Goal: Information Seeking & Learning: Learn about a topic

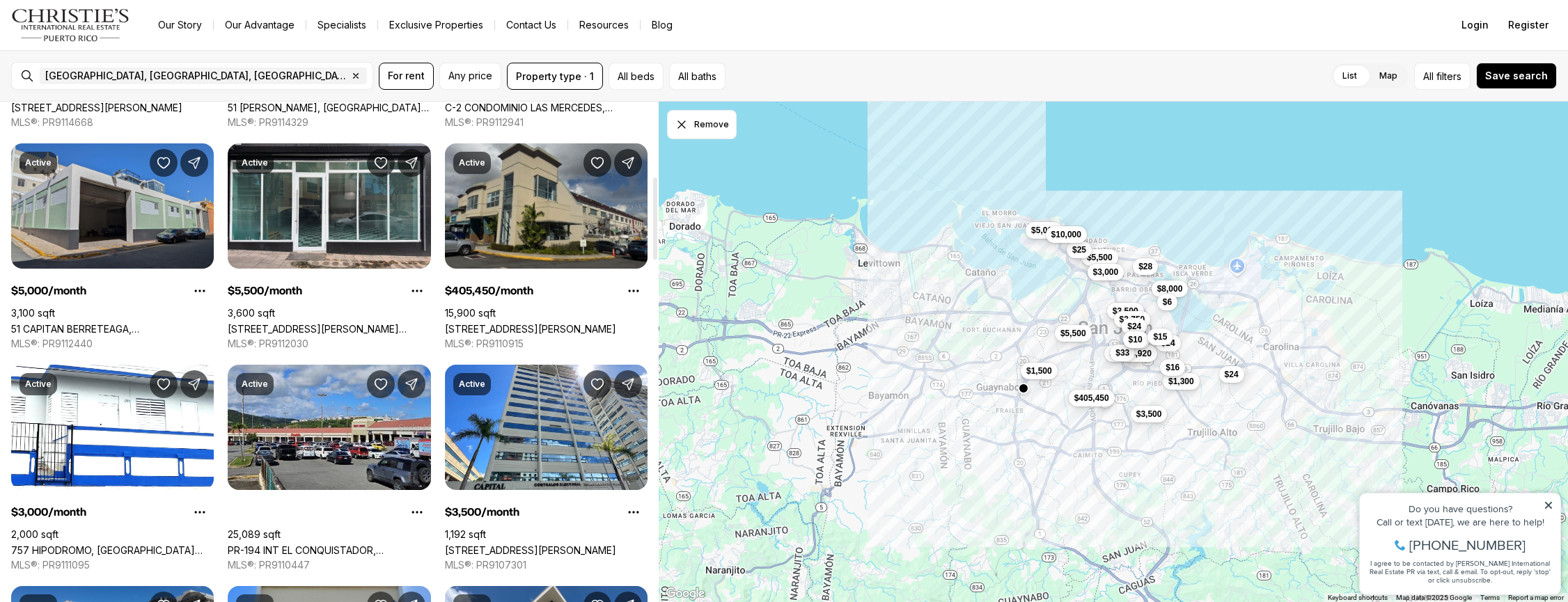
scroll to position [450, 0]
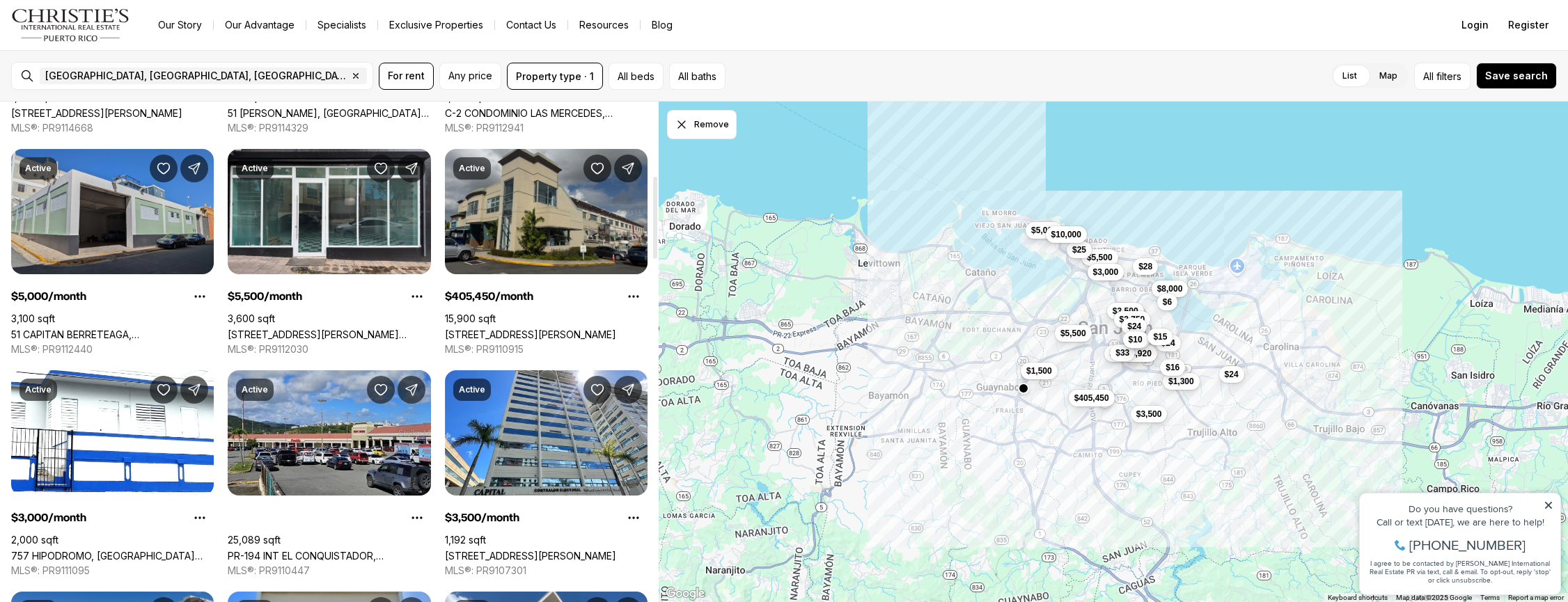
click at [143, 329] on link "51 CAPITAN BERRETEAGA, [GEOGRAPHIC_DATA][PERSON_NAME], 00901" at bounding box center [112, 335] width 202 height 12
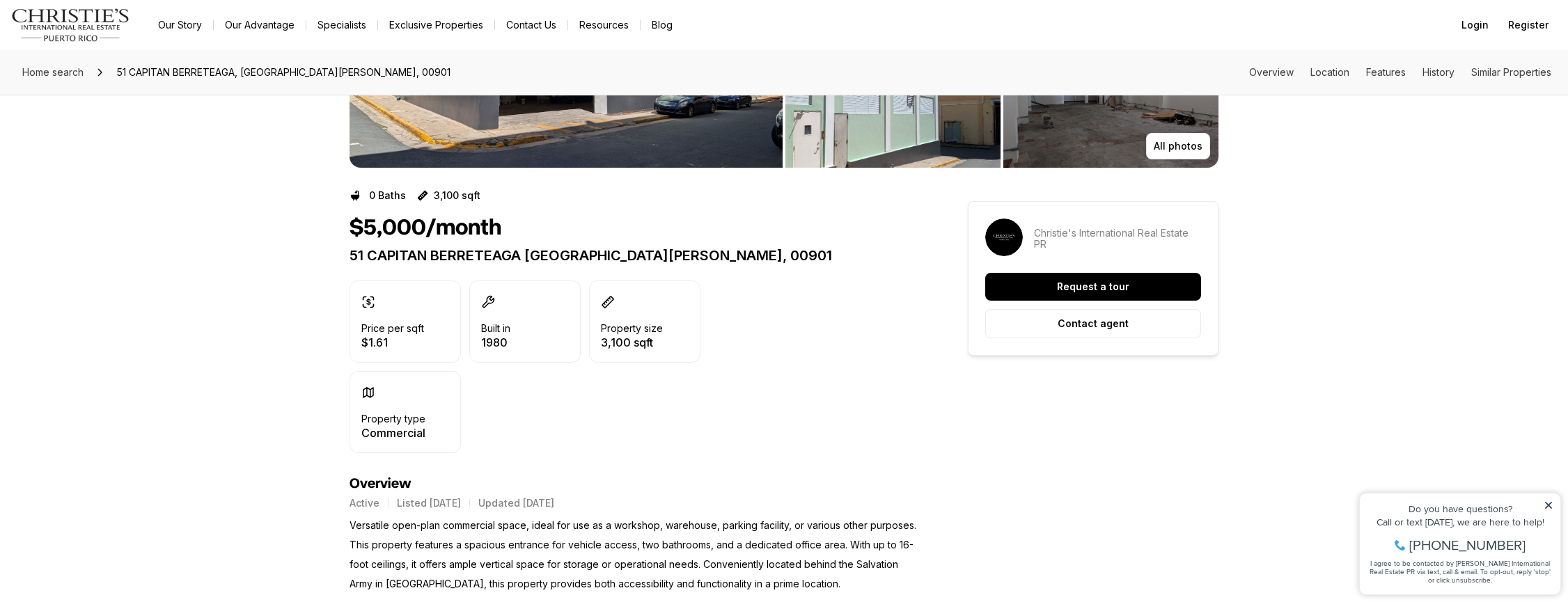
scroll to position [461, 0]
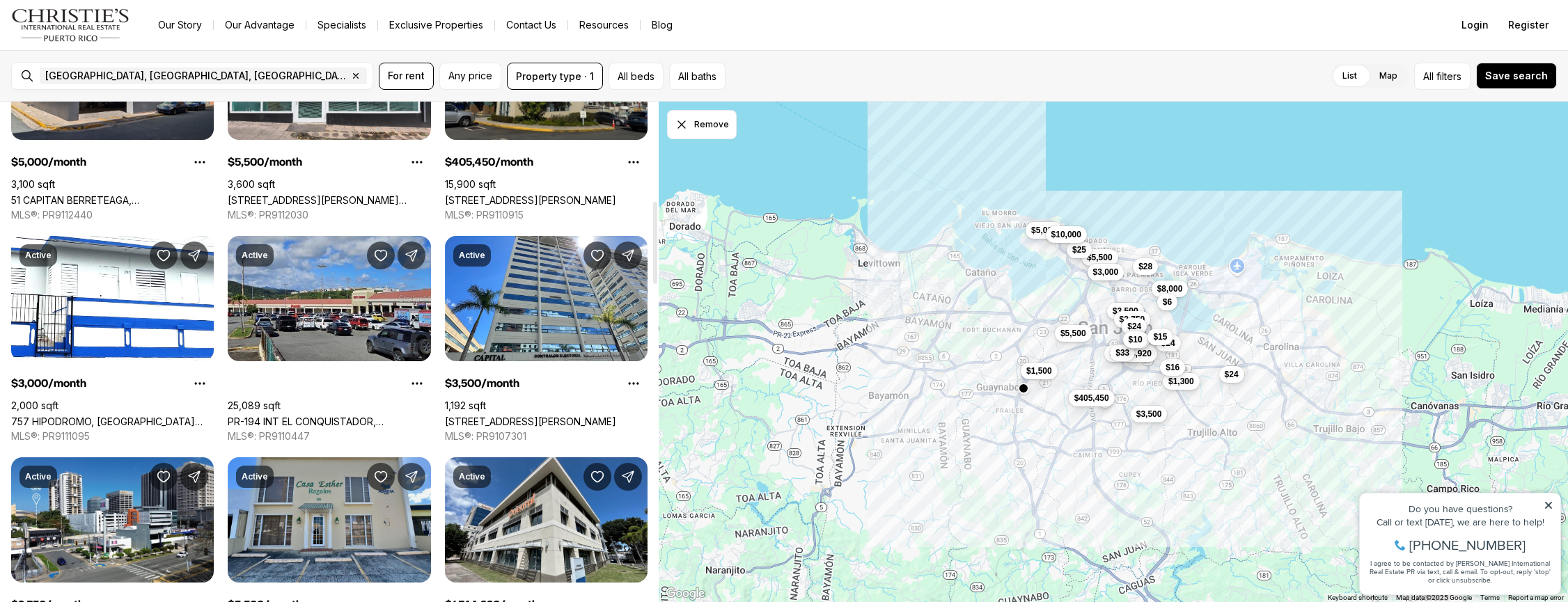
scroll to position [605, 0]
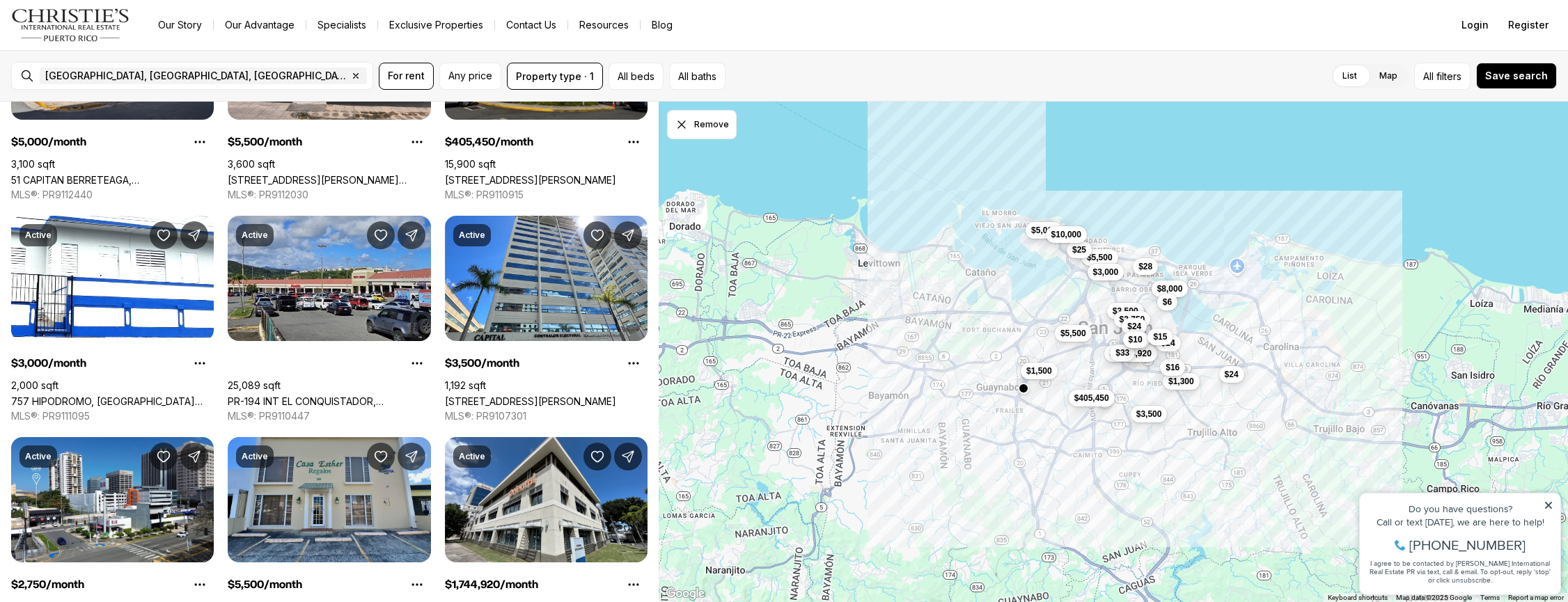
click at [1086, 369] on div "$2,950 $8,000 $3,500 $1,500 $1,300 $5,000 $5,500 $405,450 $3,000 $3,500 $2,750 …" at bounding box center [1114, 352] width 910 height 501
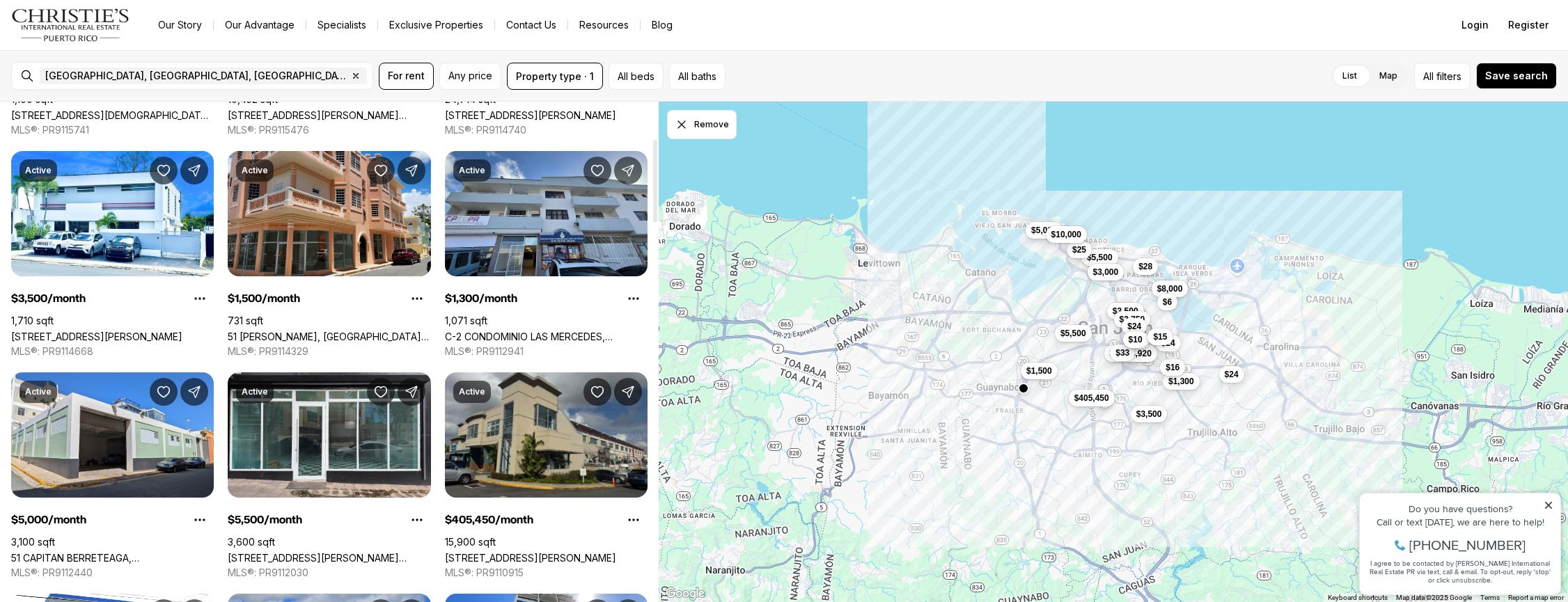
scroll to position [0, 0]
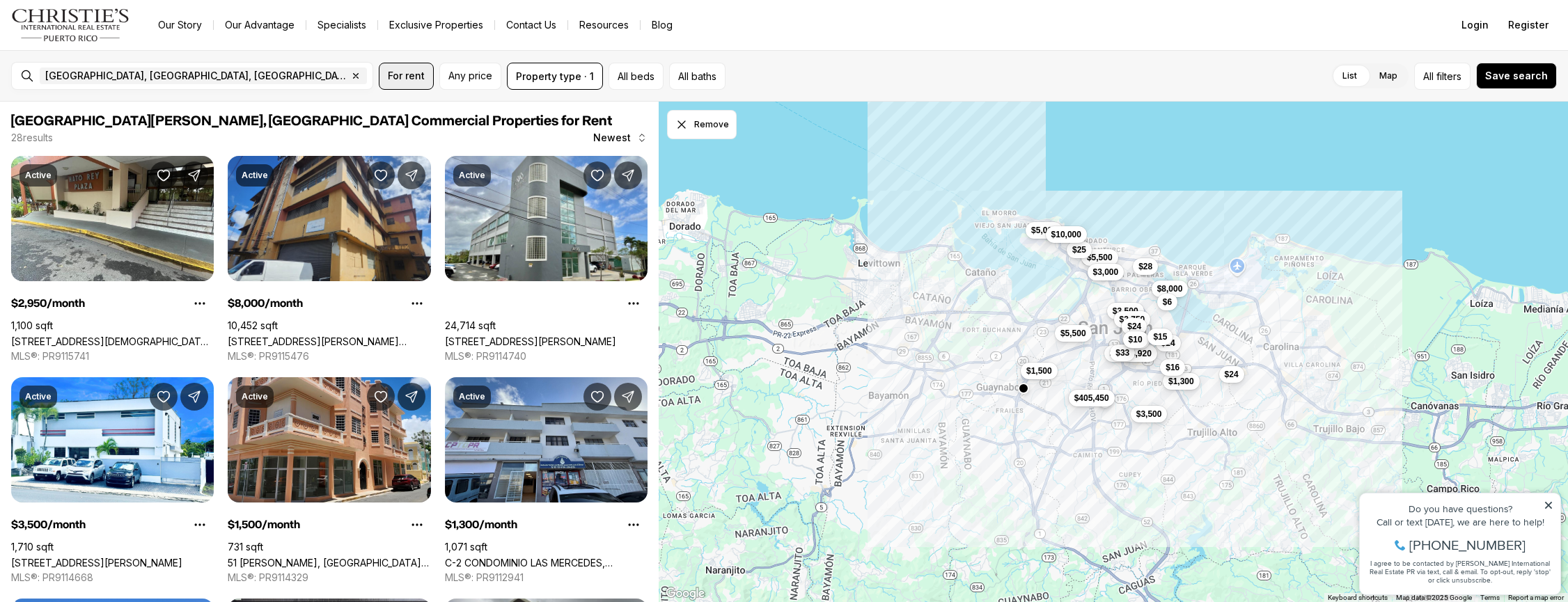
click at [408, 83] on button "For rent" at bounding box center [406, 76] width 55 height 27
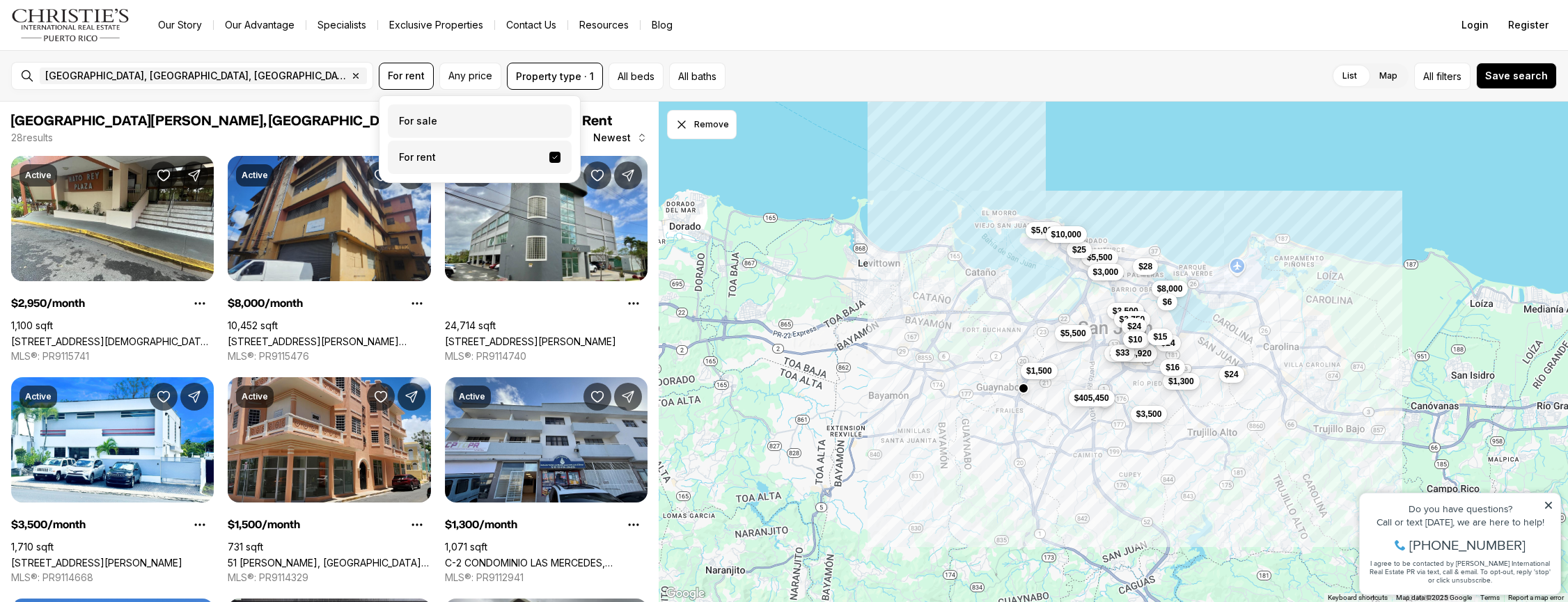
click at [404, 117] on label "For sale" at bounding box center [480, 121] width 184 height 34
click at [550, 115] on button "For sale" at bounding box center [556, 115] width 12 height 0
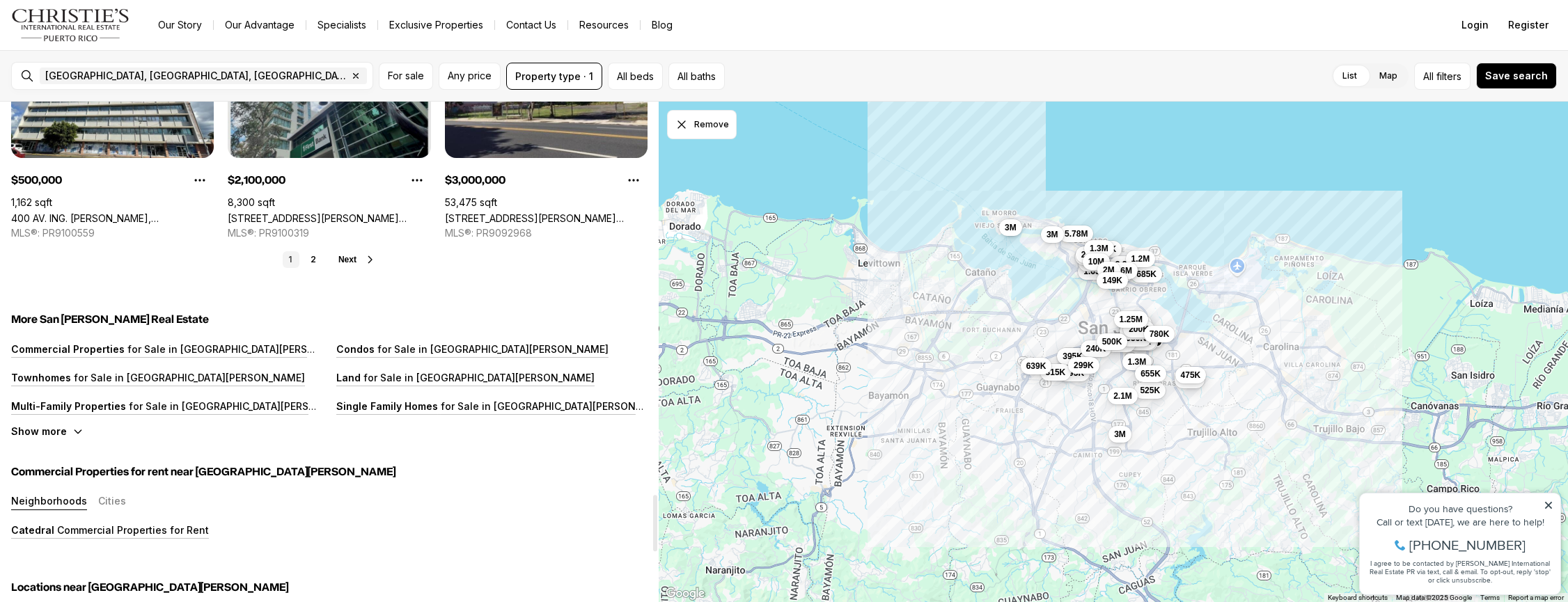
scroll to position [3477, 0]
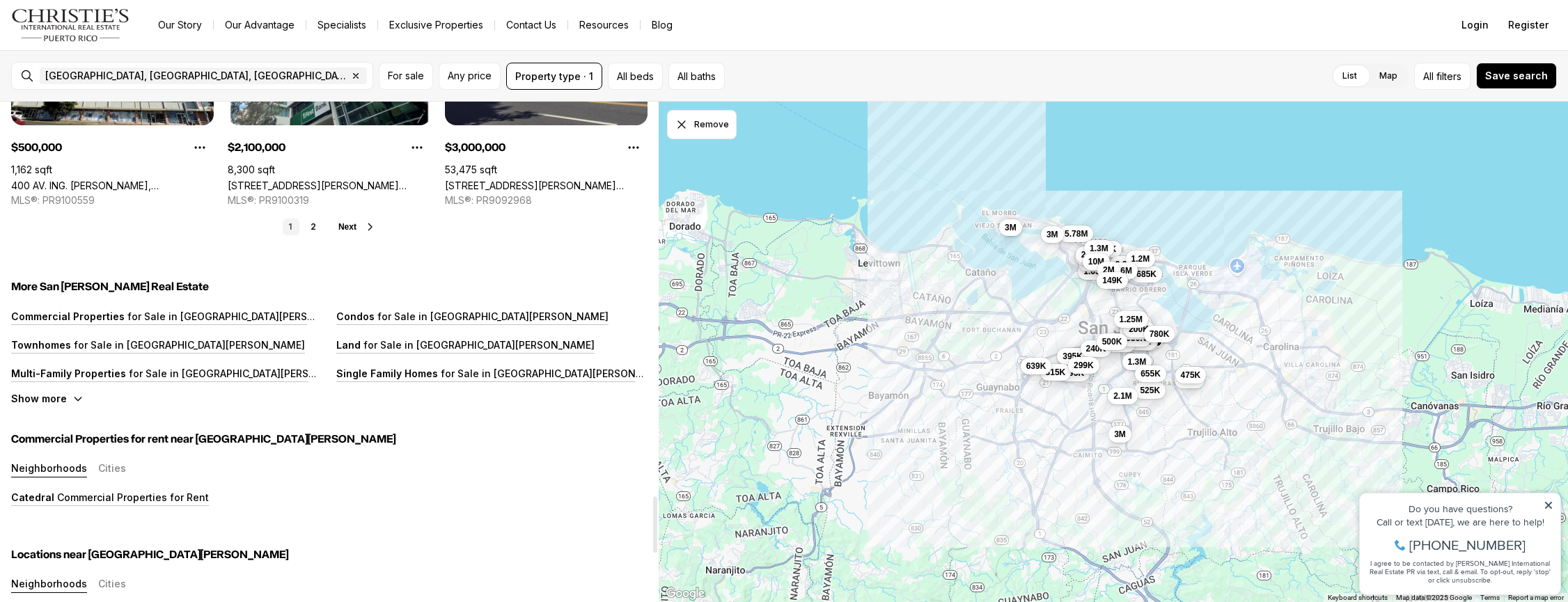
click at [339, 225] on span "Next" at bounding box center [347, 227] width 18 height 10
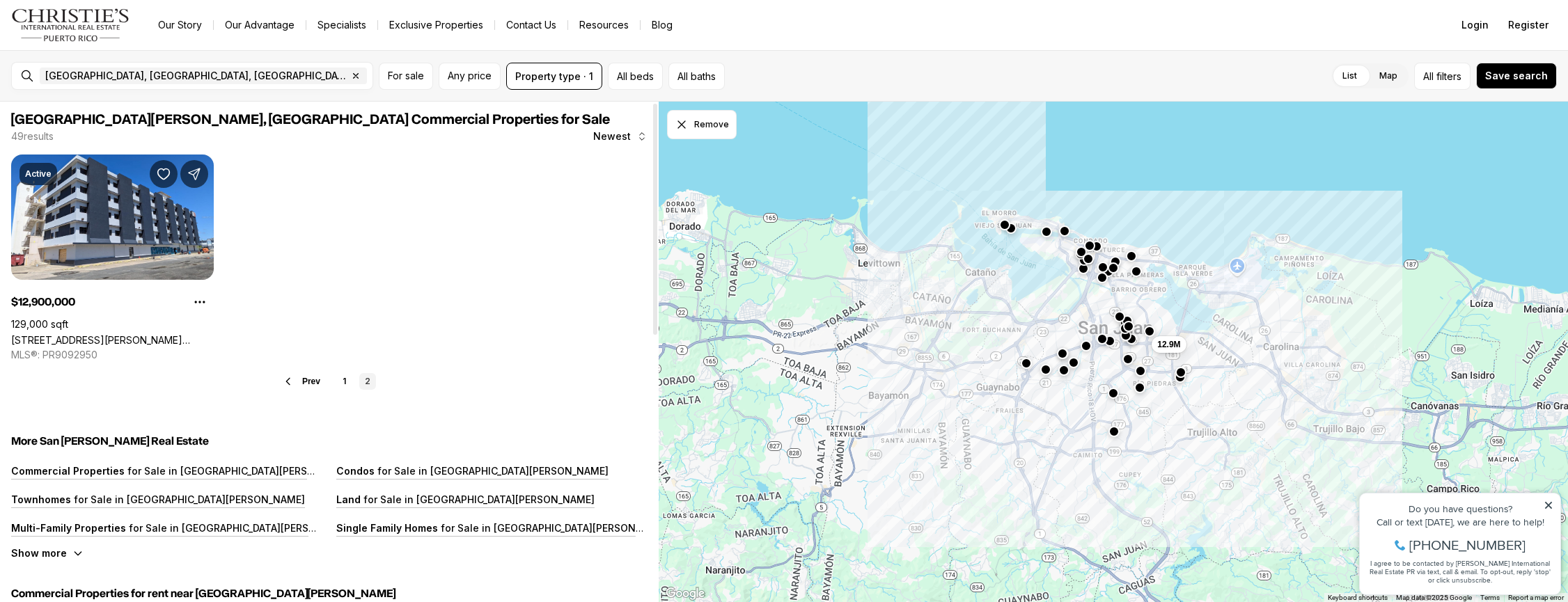
scroll to position [0, 0]
